Goal: Transaction & Acquisition: Book appointment/travel/reservation

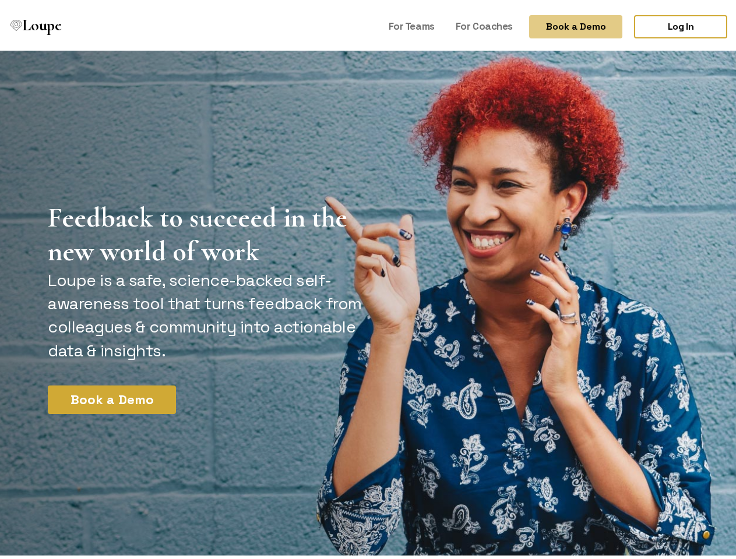
click at [566, 23] on button "Book a Demo" at bounding box center [575, 23] width 93 height 23
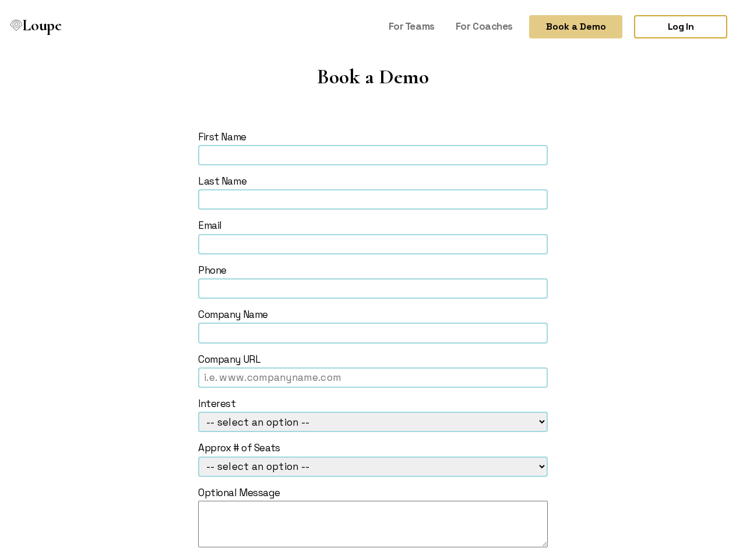
click at [107, 396] on form "First Name Last Name Email Phone Company Name Company URL Interest -- select an…" at bounding box center [373, 370] width 650 height 486
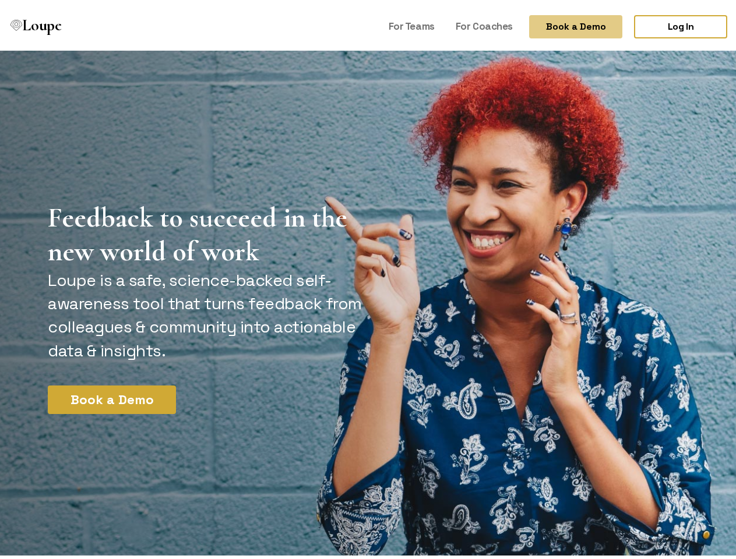
click at [566, 23] on button "Book a Demo" at bounding box center [575, 23] width 93 height 23
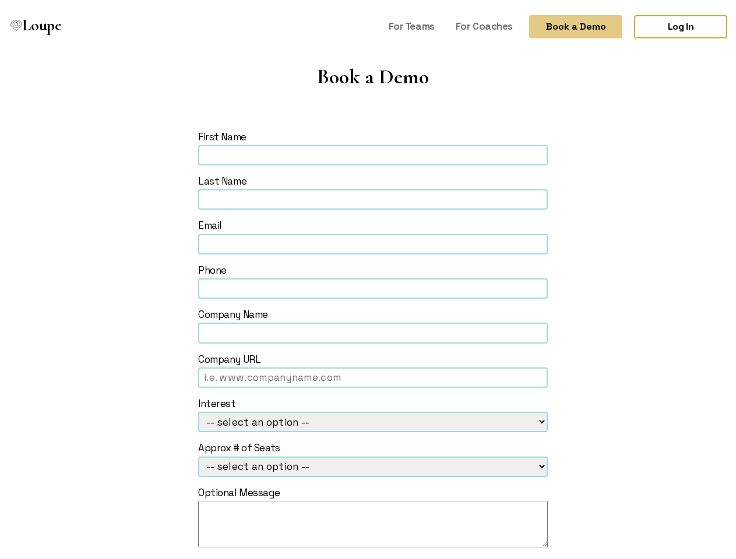
click at [107, 396] on form "First Name Last Name Email Phone Company Name Company URL Interest -- select an…" at bounding box center [373, 370] width 650 height 486
